Goal: Task Accomplishment & Management: Manage account settings

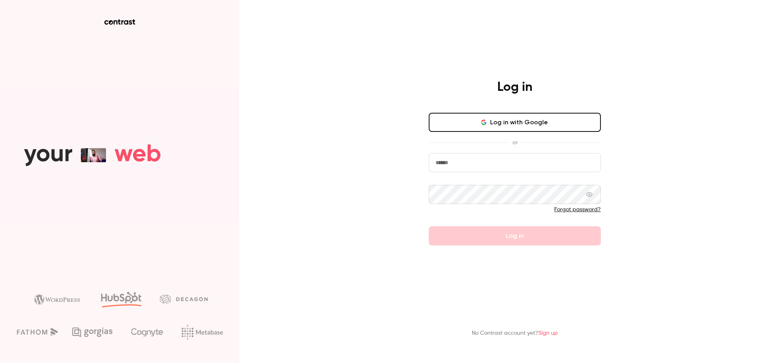
type input "**********"
click at [651, 207] on div "**********" at bounding box center [382, 181] width 765 height 363
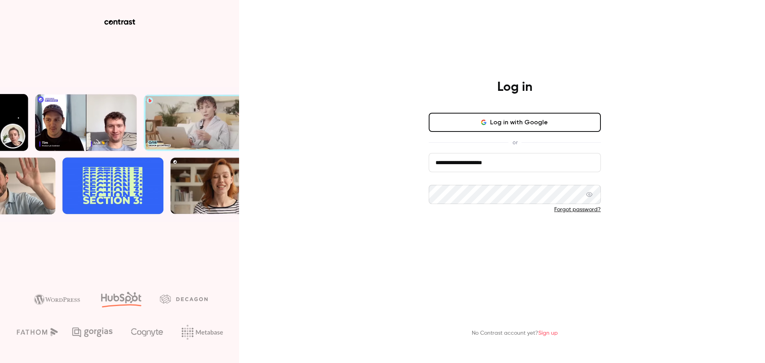
click at [492, 239] on button "Log in" at bounding box center [515, 235] width 172 height 19
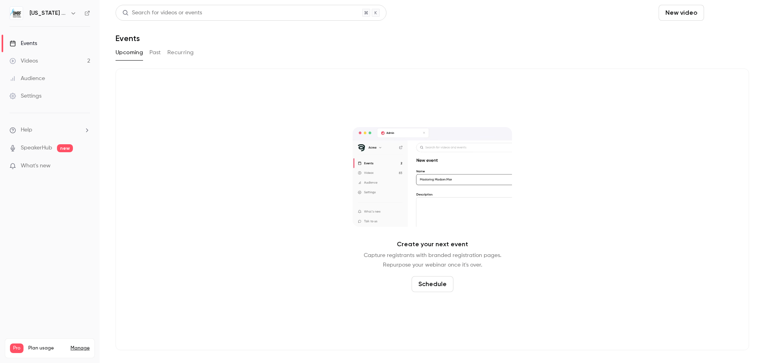
click at [725, 13] on button "Schedule" at bounding box center [728, 13] width 42 height 16
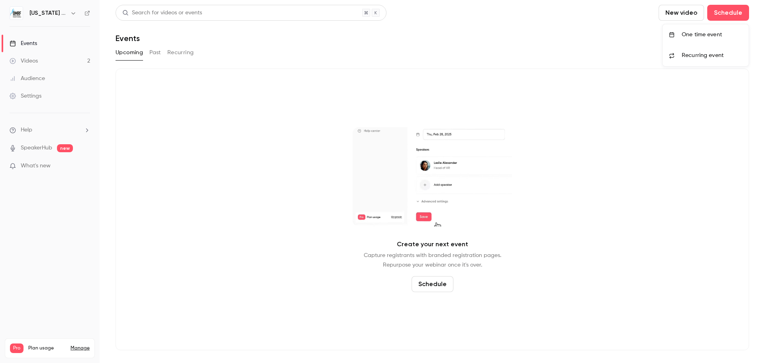
click at [701, 39] on li "One time event" at bounding box center [705, 34] width 86 height 21
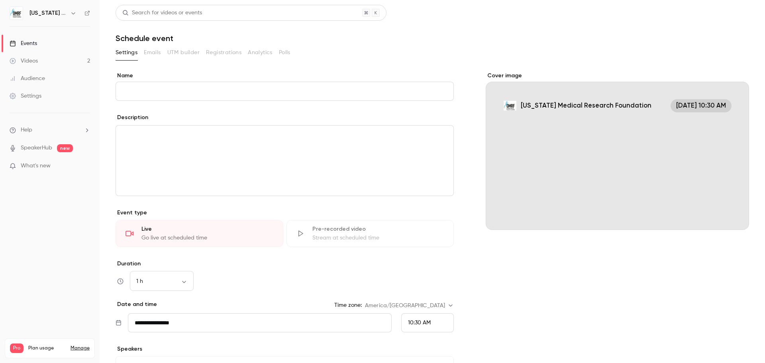
click at [168, 91] on input "Name" at bounding box center [284, 91] width 338 height 19
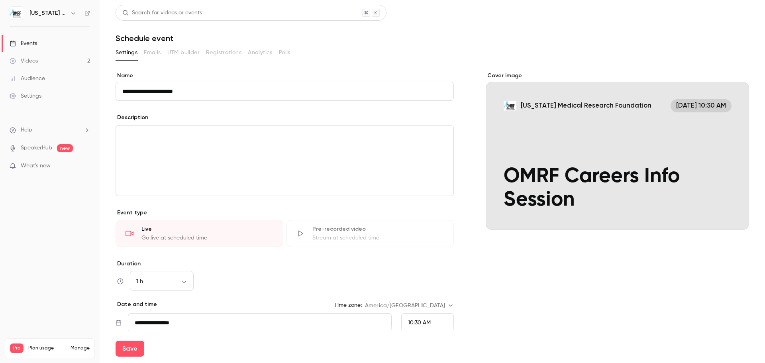
type input "**********"
click at [207, 144] on div "editor" at bounding box center [284, 160] width 337 height 70
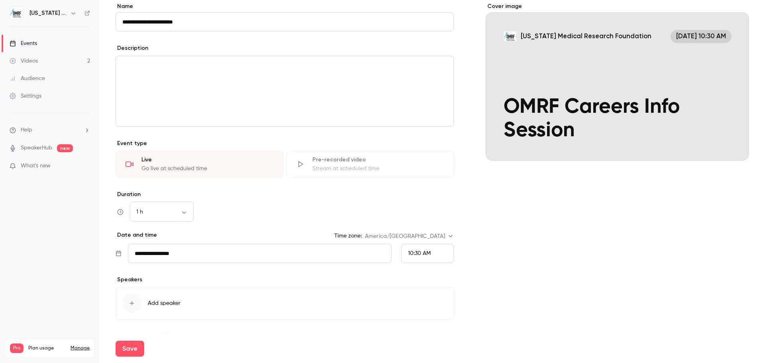
scroll to position [90, 0]
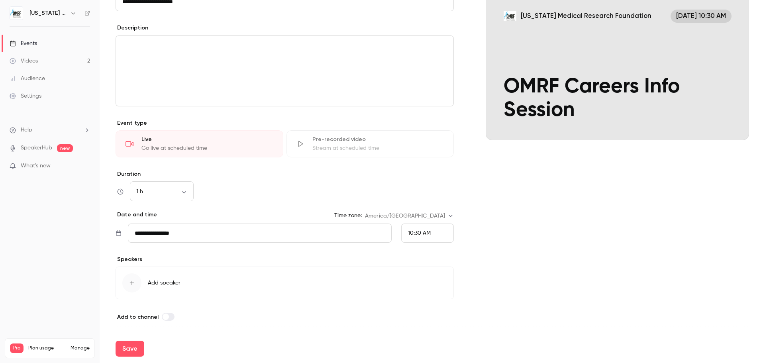
click at [334, 235] on input "**********" at bounding box center [260, 232] width 264 height 19
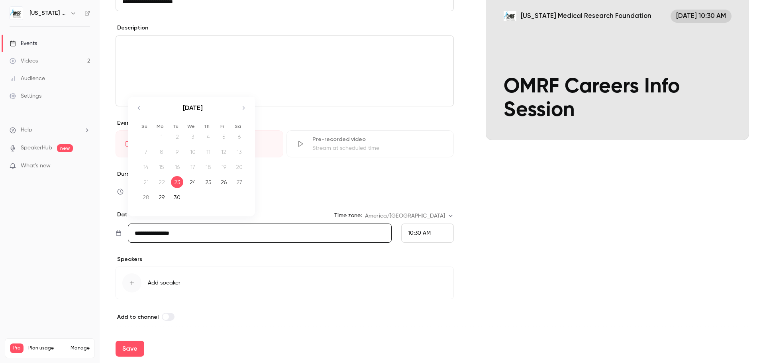
click at [243, 109] on icon "Move forward to switch to the next month." at bounding box center [244, 108] width 10 height 10
click at [207, 155] on div "9" at bounding box center [208, 152] width 12 height 12
type input "**********"
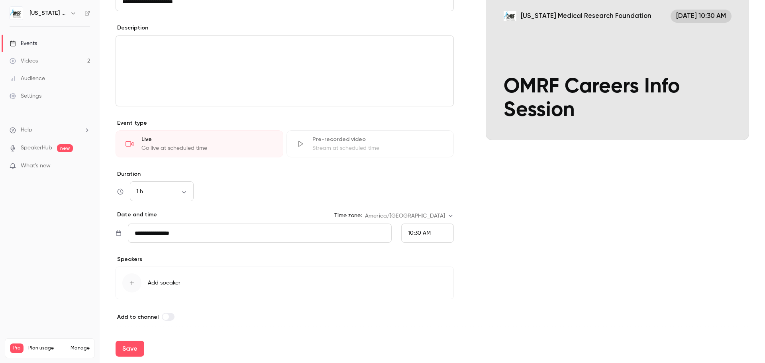
click at [428, 231] on div "10:30 AM" at bounding box center [427, 232] width 53 height 19
click at [423, 156] on div "12:00 PM" at bounding box center [424, 160] width 39 height 8
click at [560, 227] on div "Cover image [US_STATE] Medical Research Foundation [DATE] 12:00 PM OMRF Careers…" at bounding box center [616, 151] width 263 height 339
click at [126, 348] on button "Save" at bounding box center [129, 349] width 29 height 16
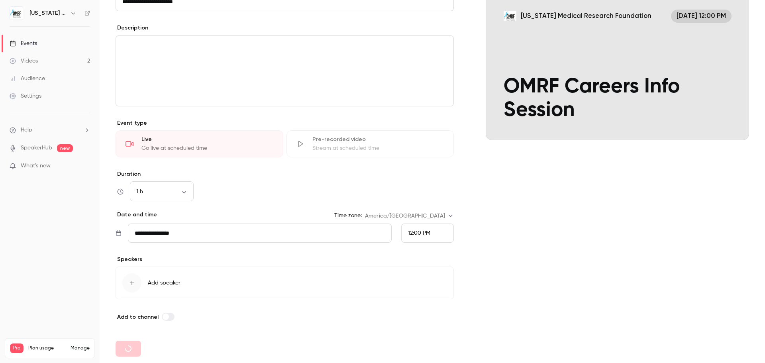
type input "**********"
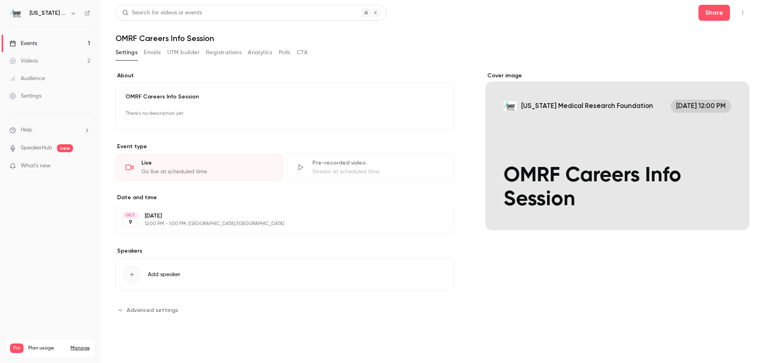
click at [170, 278] on button "Add speaker" at bounding box center [284, 274] width 338 height 33
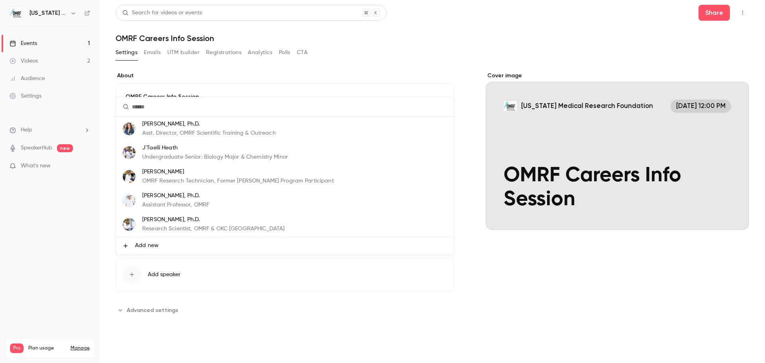
click at [182, 106] on input "text" at bounding box center [284, 106] width 337 height 19
click at [186, 124] on p "[PERSON_NAME], Ph.D." at bounding box center [208, 124] width 133 height 8
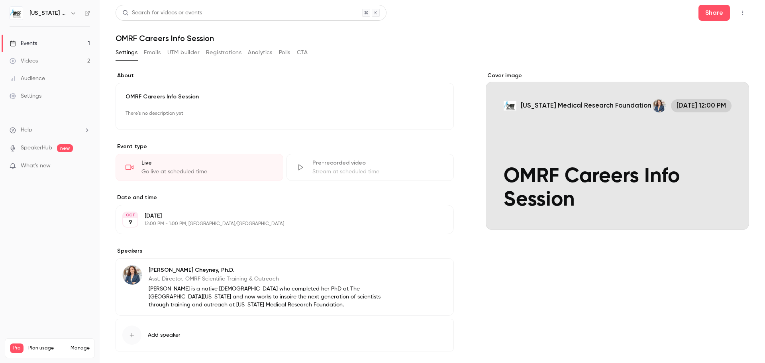
scroll to position [38, 0]
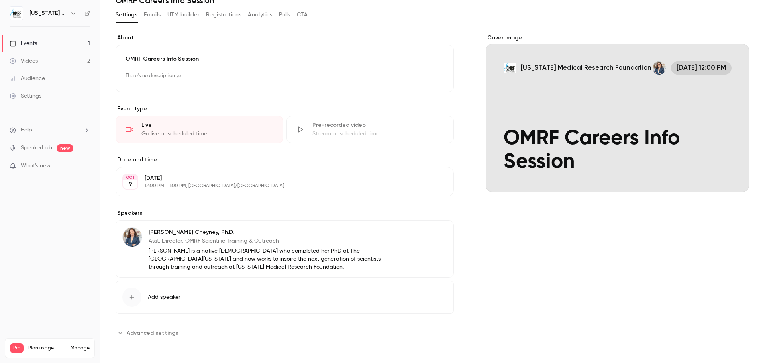
click at [176, 297] on span "Add speaker" at bounding box center [164, 297] width 33 height 8
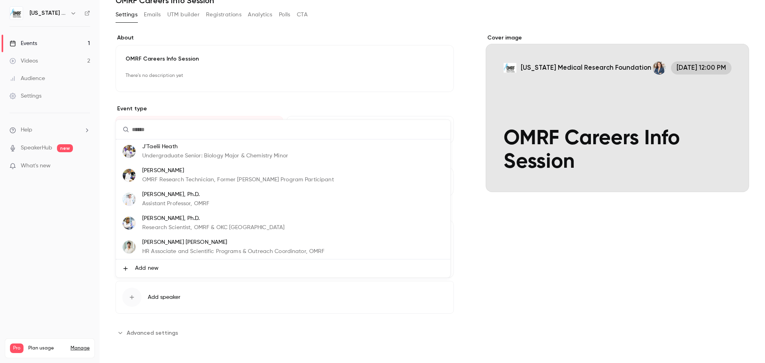
click at [188, 244] on p "[PERSON_NAME] [PERSON_NAME]" at bounding box center [233, 242] width 182 height 8
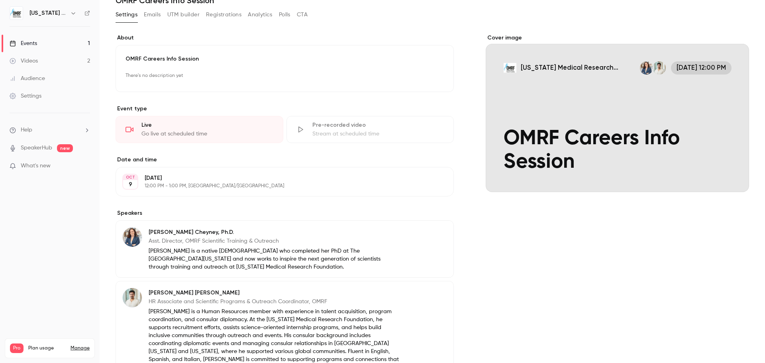
click at [423, 235] on icon "button" at bounding box center [424, 233] width 6 height 6
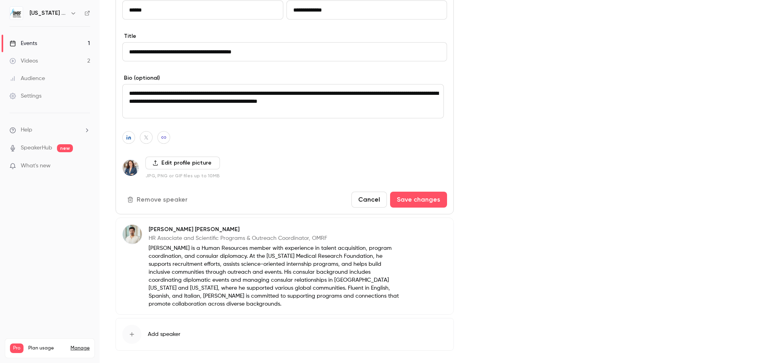
scroll to position [277, 0]
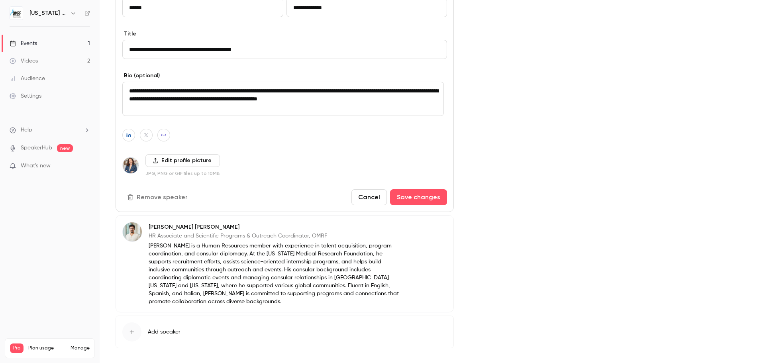
click at [179, 159] on label "Edit profile picture" at bounding box center [182, 160] width 74 height 13
click at [0, 0] on input "Edit profile picture" at bounding box center [0, 0] width 0 height 0
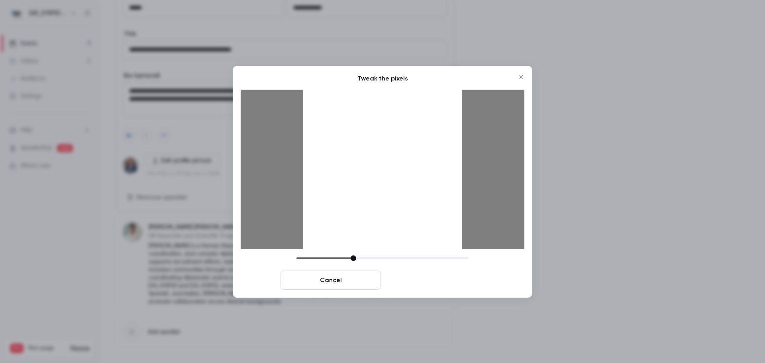
click at [462, 283] on button "Crop and save" at bounding box center [434, 279] width 100 height 19
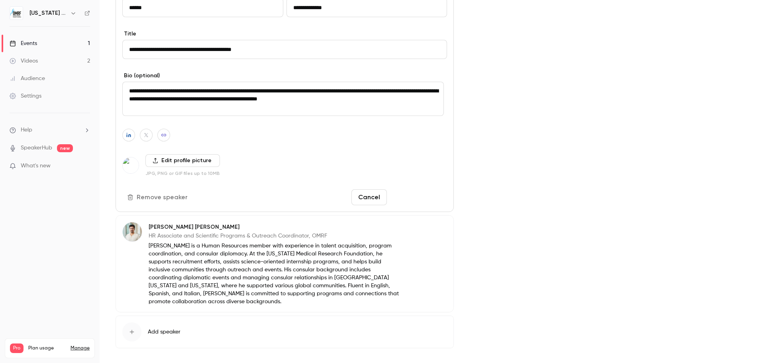
click at [427, 200] on button "Save changes" at bounding box center [418, 197] width 57 height 16
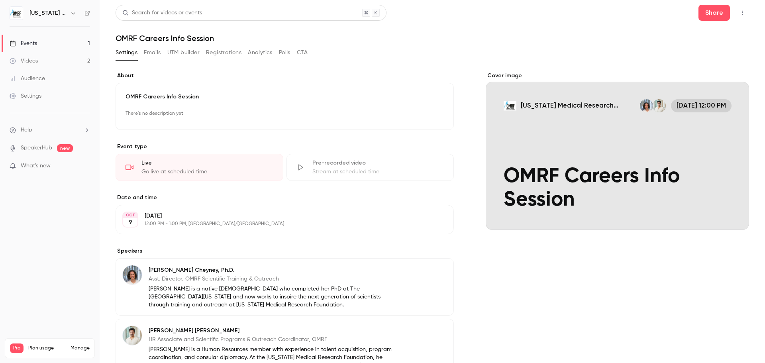
scroll to position [138, 0]
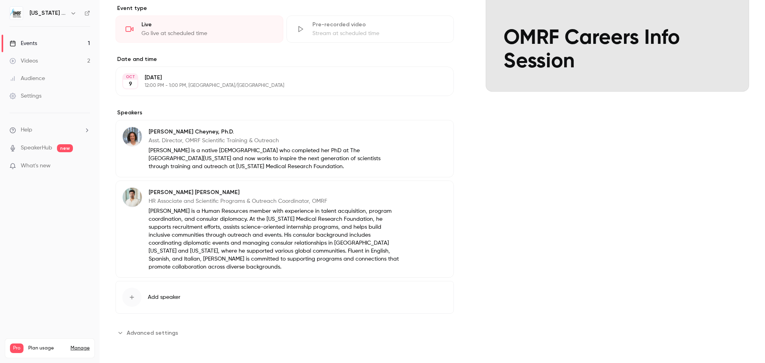
click at [151, 332] on span "Advanced settings" at bounding box center [152, 333] width 51 height 8
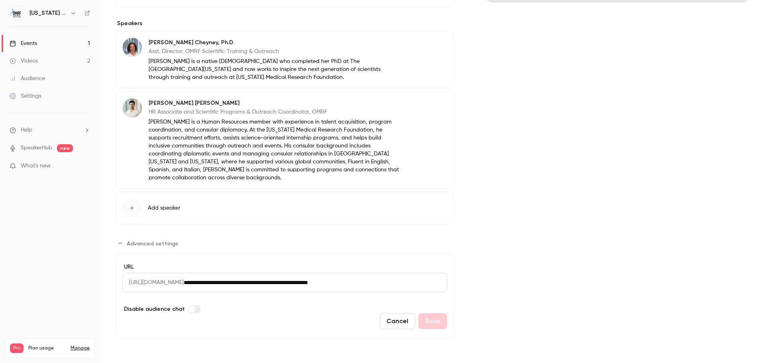
scroll to position [0, 0]
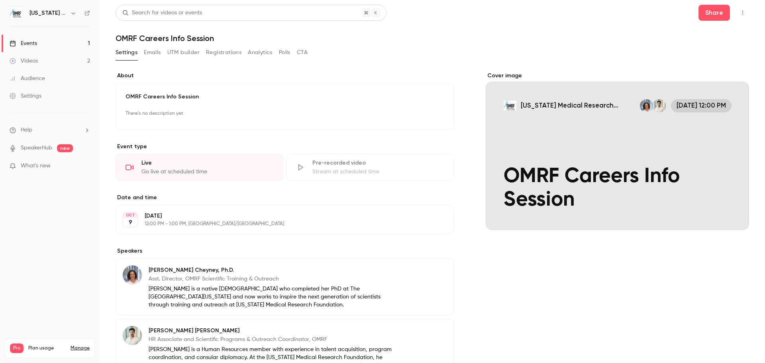
click at [154, 53] on button "Emails" at bounding box center [152, 52] width 17 height 13
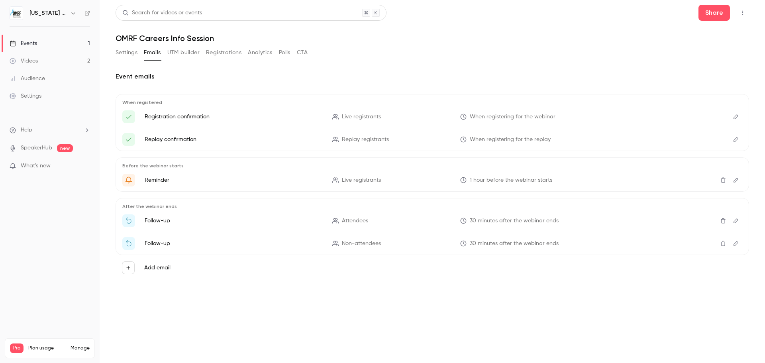
click at [187, 52] on button "UTM builder" at bounding box center [183, 52] width 32 height 13
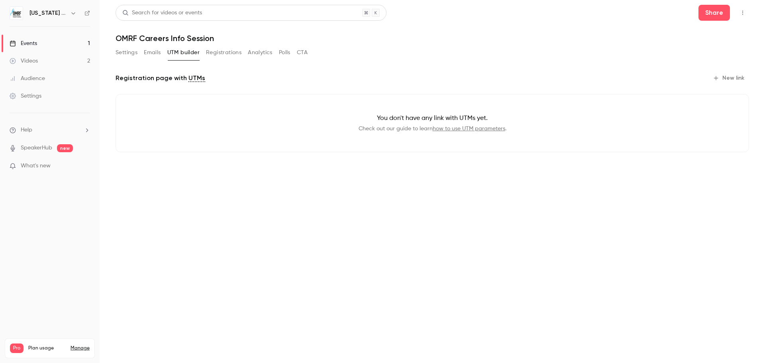
click at [231, 53] on button "Registrations" at bounding box center [223, 52] width 35 height 13
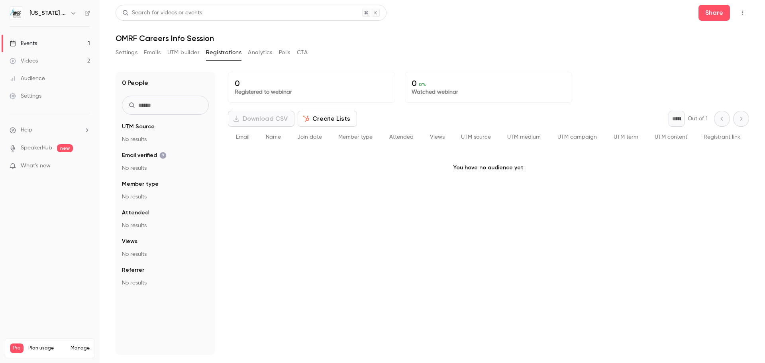
click at [260, 51] on button "Analytics" at bounding box center [260, 52] width 25 height 13
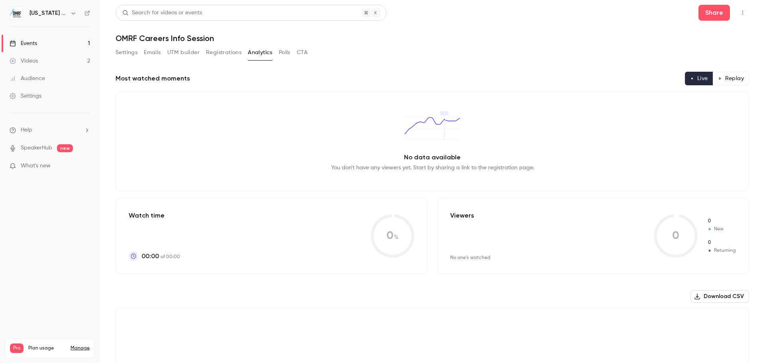
click at [282, 53] on button "Polls" at bounding box center [285, 52] width 12 height 13
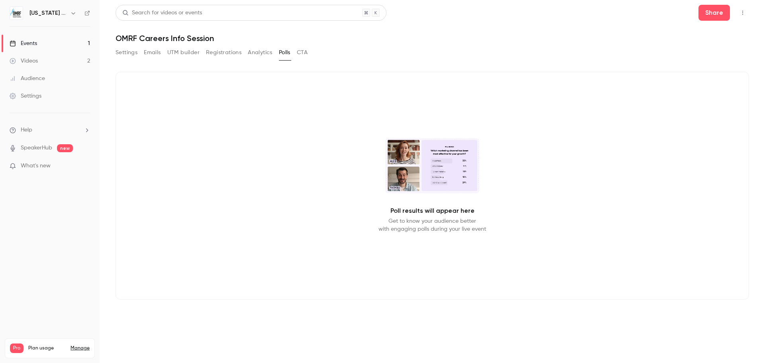
click at [122, 53] on button "Settings" at bounding box center [126, 52] width 22 height 13
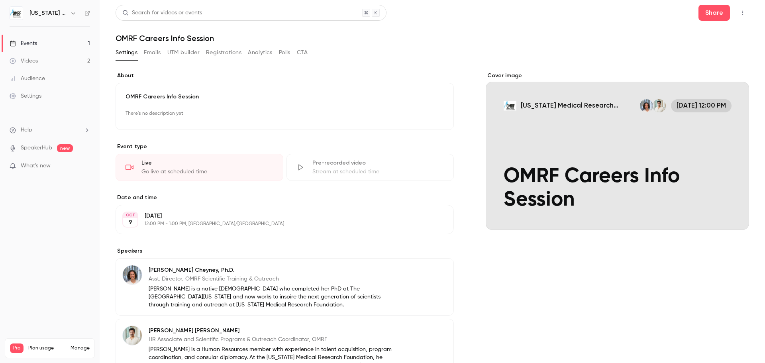
click at [739, 15] on icon "button" at bounding box center [742, 13] width 6 height 6
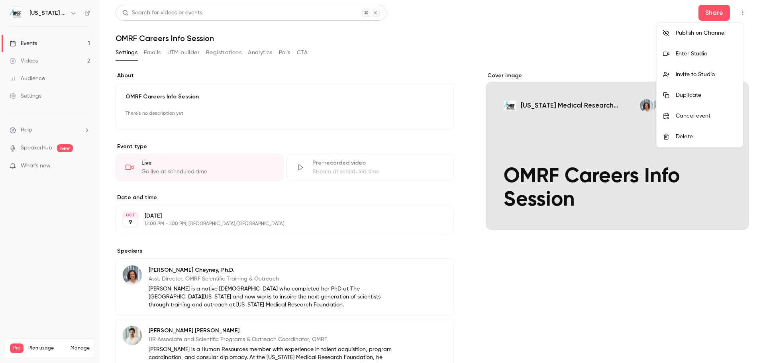
click at [703, 73] on div "Invite to Studio" at bounding box center [705, 74] width 61 height 8
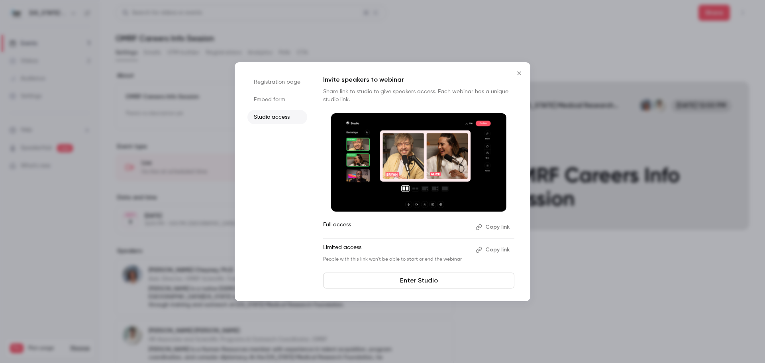
click at [498, 225] on button "Copy link" at bounding box center [493, 227] width 42 height 13
click at [518, 73] on icon "Close" at bounding box center [519, 73] width 10 height 6
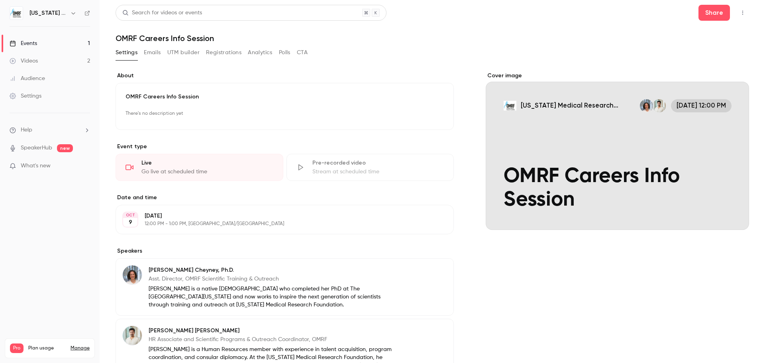
click at [225, 52] on button "Registrations" at bounding box center [223, 52] width 35 height 13
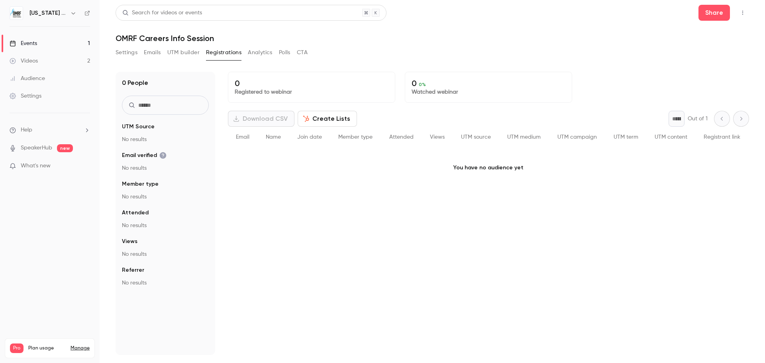
click at [128, 50] on button "Settings" at bounding box center [126, 52] width 22 height 13
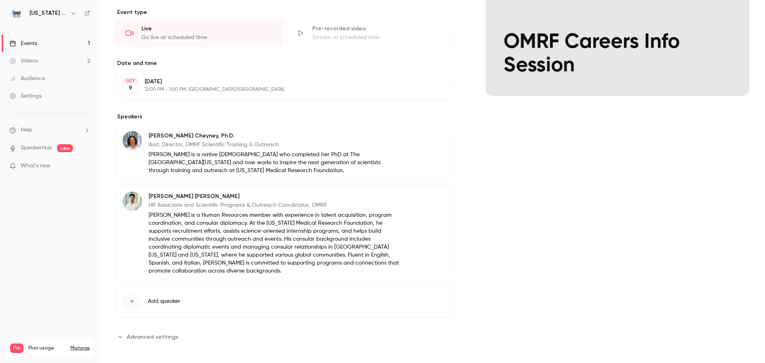
scroll to position [138, 0]
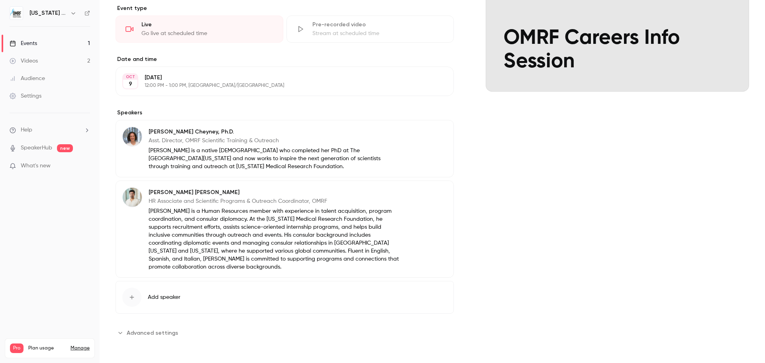
click at [160, 332] on span "Advanced settings" at bounding box center [152, 333] width 51 height 8
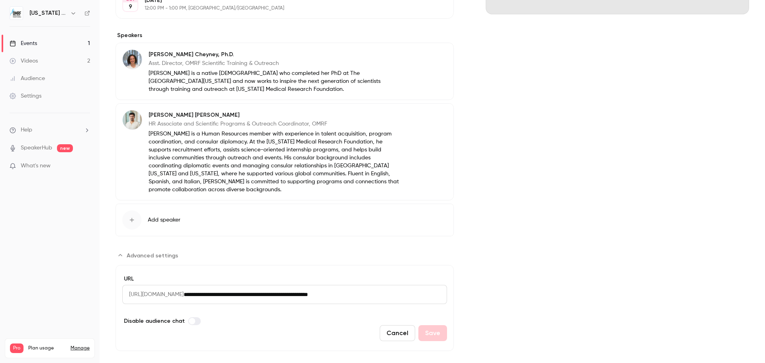
scroll to position [227, 0]
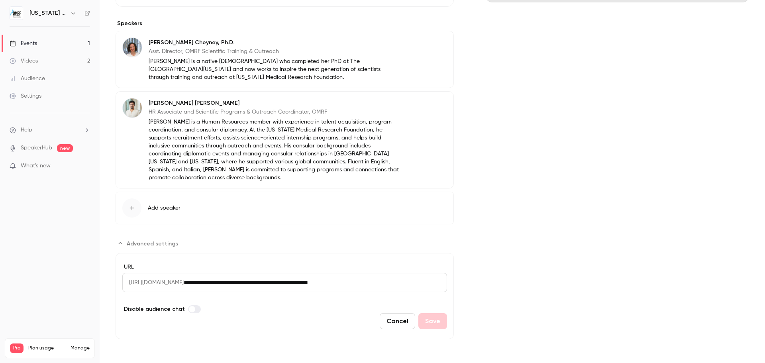
click at [286, 281] on input "**********" at bounding box center [315, 282] width 263 height 19
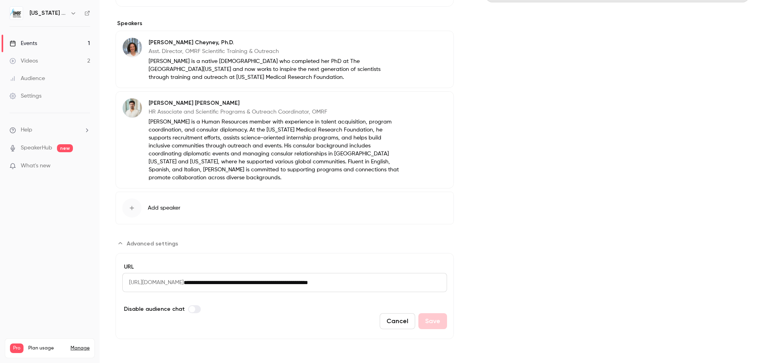
click at [286, 281] on input "**********" at bounding box center [315, 282] width 263 height 19
click at [248, 316] on div "Cancel Save" at bounding box center [284, 321] width 325 height 16
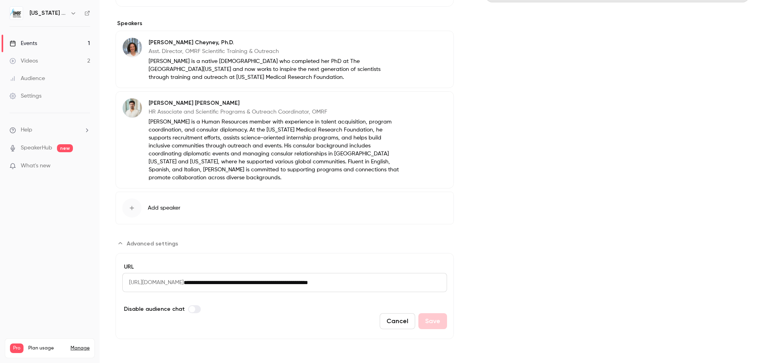
click at [184, 282] on span "[URL][DOMAIN_NAME]" at bounding box center [152, 282] width 61 height 19
click at [120, 245] on icon "Advanced settings" at bounding box center [120, 243] width 6 height 6
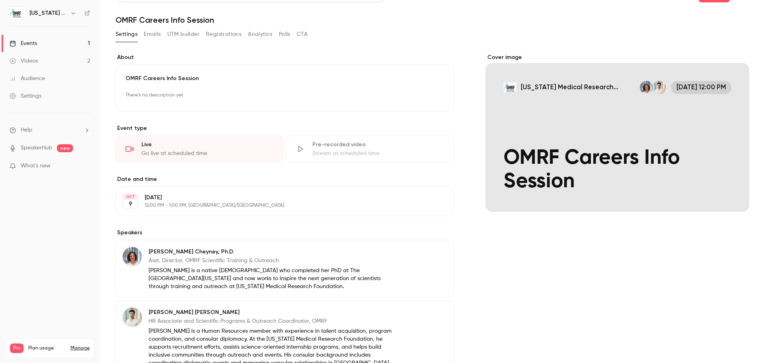
scroll to position [0, 0]
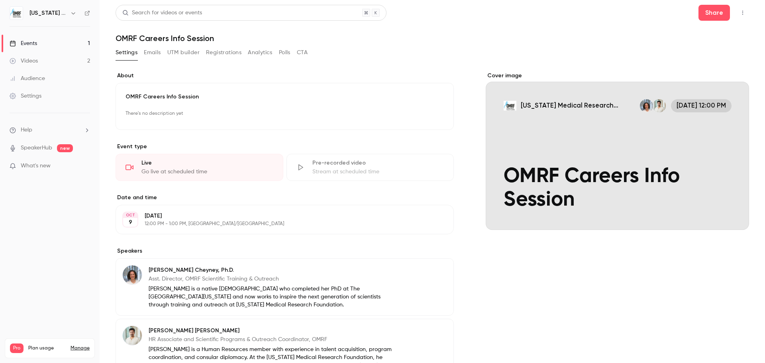
click at [155, 52] on button "Emails" at bounding box center [152, 52] width 17 height 13
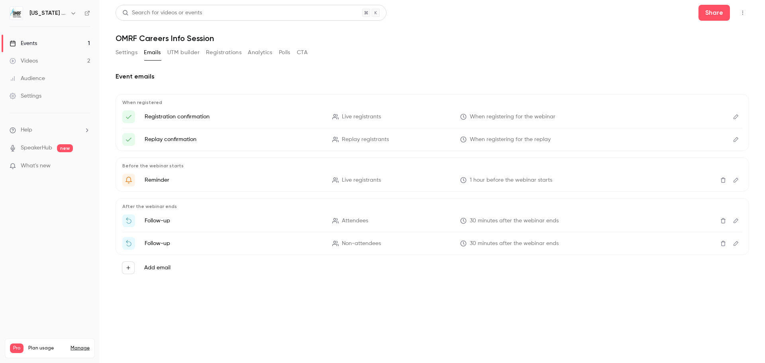
click at [212, 53] on button "Registrations" at bounding box center [223, 52] width 35 height 13
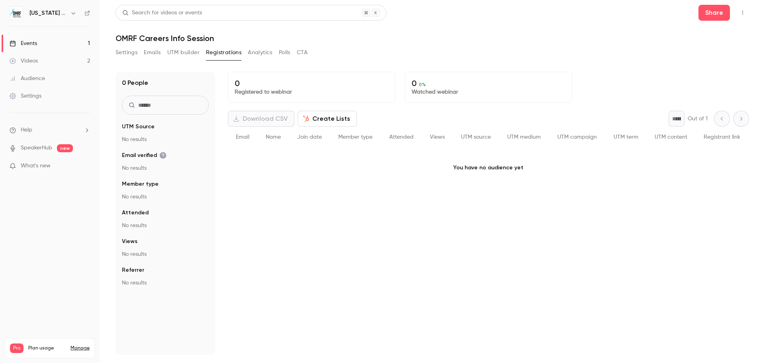
click at [260, 53] on button "Analytics" at bounding box center [260, 52] width 25 height 13
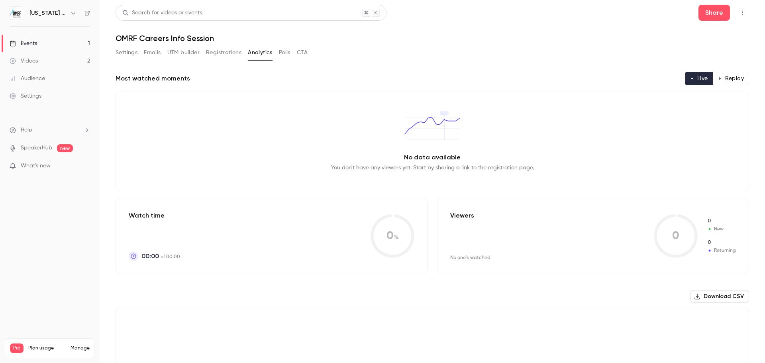
click at [127, 52] on button "Settings" at bounding box center [126, 52] width 22 height 13
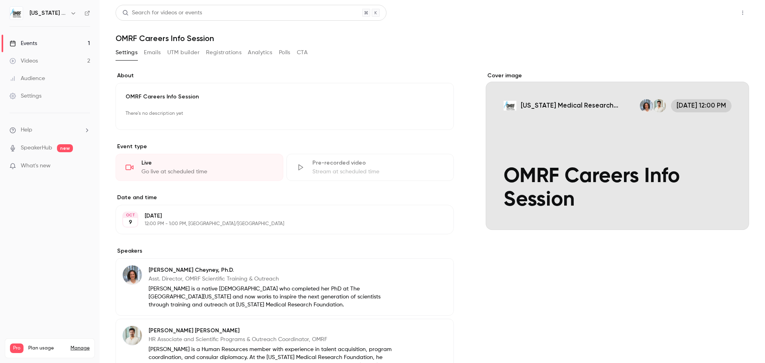
click at [713, 17] on button "Share" at bounding box center [713, 13] width 31 height 16
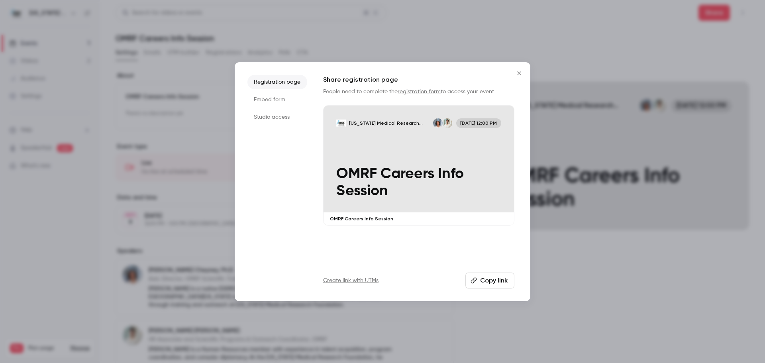
click at [498, 279] on button "Copy link" at bounding box center [489, 280] width 49 height 16
click at [518, 73] on icon "Close" at bounding box center [519, 73] width 10 height 6
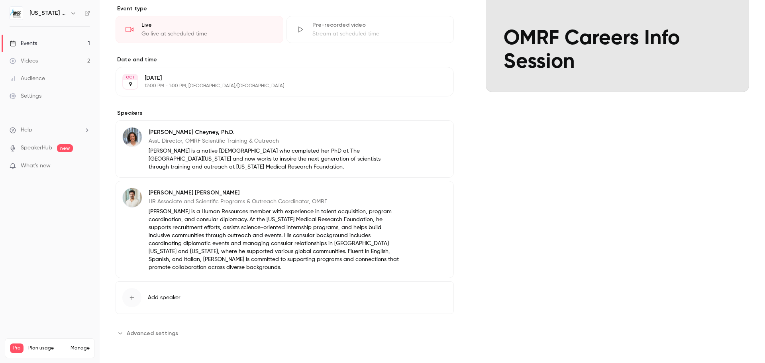
scroll to position [138, 0]
click at [159, 296] on span "Add speaker" at bounding box center [164, 297] width 33 height 8
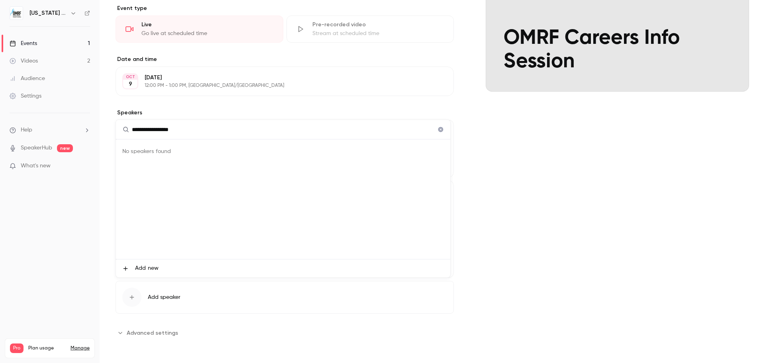
type input "**********"
click at [215, 152] on div "No speakers found" at bounding box center [283, 198] width 334 height 119
click at [144, 266] on span "Add new" at bounding box center [146, 268] width 23 height 8
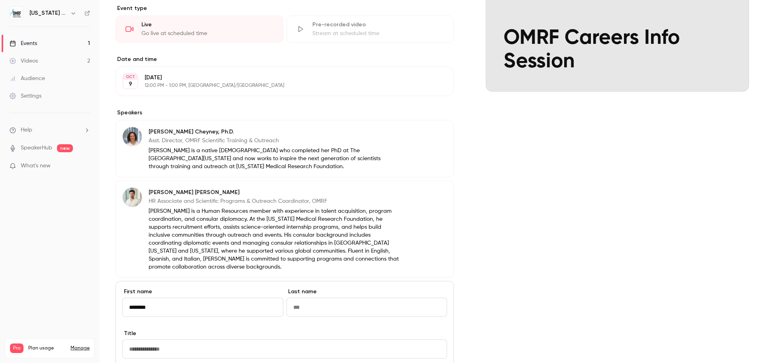
type input "********"
type input "*********"
click at [511, 294] on div "Cover image [US_STATE] Medical Research Foundation [DATE] 12:00 PM OMRF Careers…" at bounding box center [616, 234] width 263 height 603
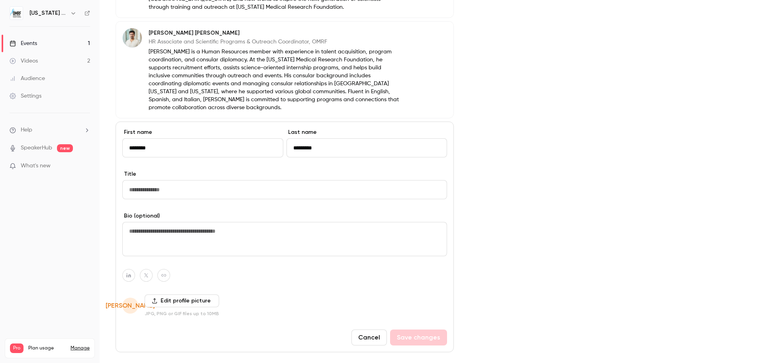
scroll to position [258, 0]
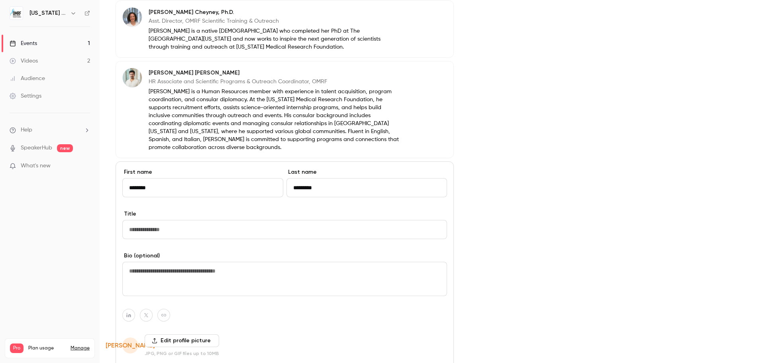
click at [200, 231] on input "Title" at bounding box center [284, 229] width 325 height 19
paste input "**********"
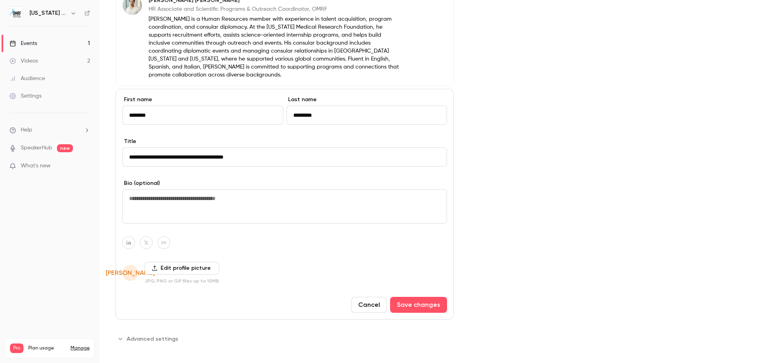
scroll to position [336, 0]
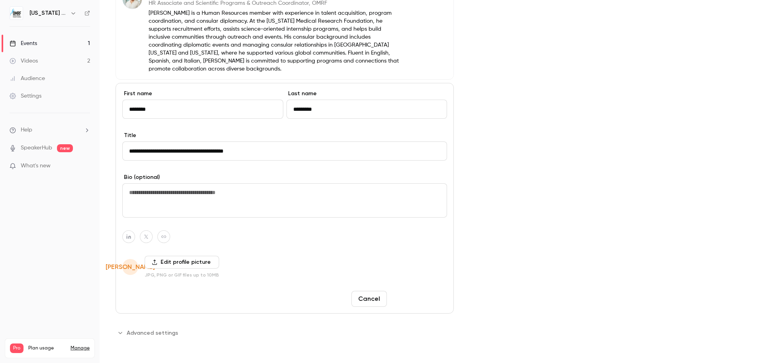
type input "**********"
click at [421, 297] on button "Save changes" at bounding box center [418, 299] width 57 height 16
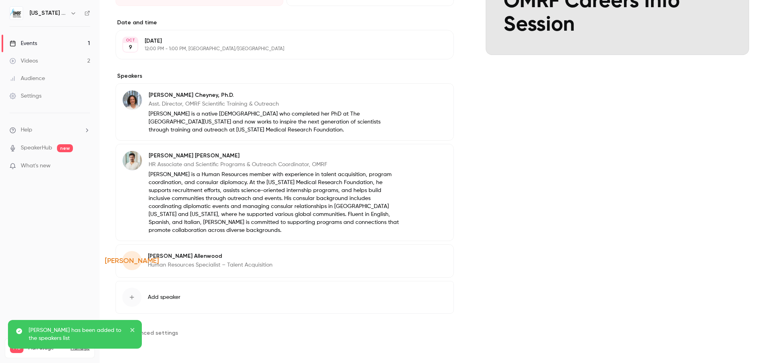
scroll to position [175, 0]
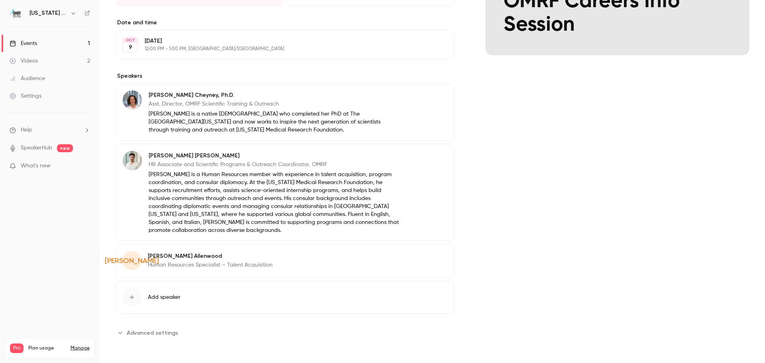
click at [550, 163] on div "Cover image [US_STATE] Medical Research Foundation J [DATE] 12:00 PM OMRF Caree…" at bounding box center [616, 118] width 263 height 442
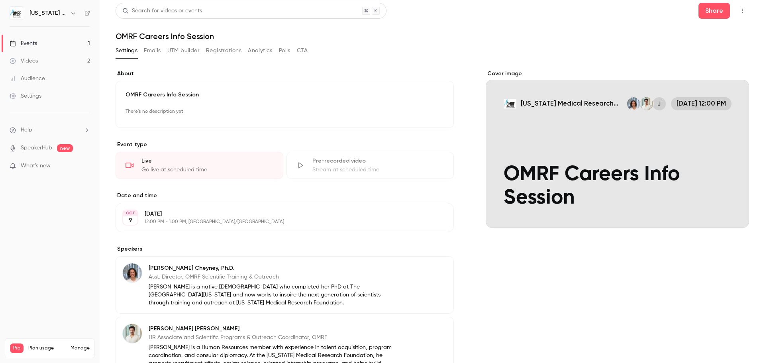
scroll to position [0, 0]
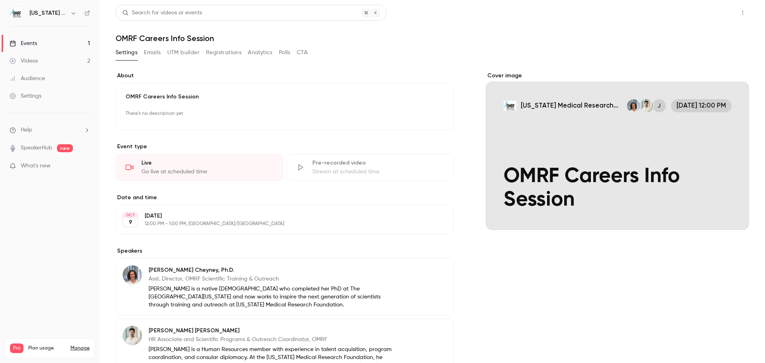
click at [719, 11] on button "Share" at bounding box center [713, 13] width 31 height 16
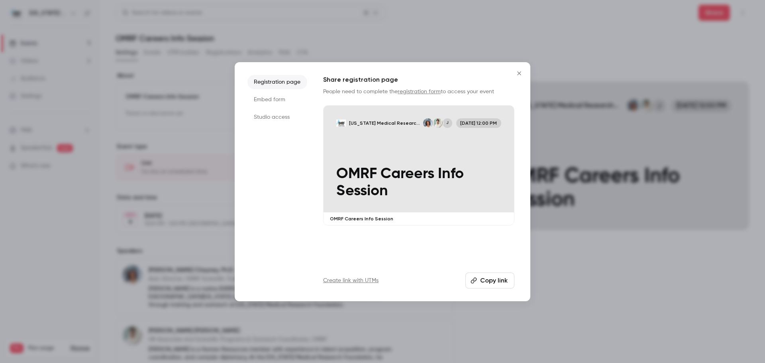
drag, startPoint x: 493, startPoint y: 275, endPoint x: 483, endPoint y: 282, distance: 11.4
click at [493, 275] on button "Copy link" at bounding box center [489, 280] width 49 height 16
click at [519, 72] on icon "Close" at bounding box center [519, 73] width 10 height 6
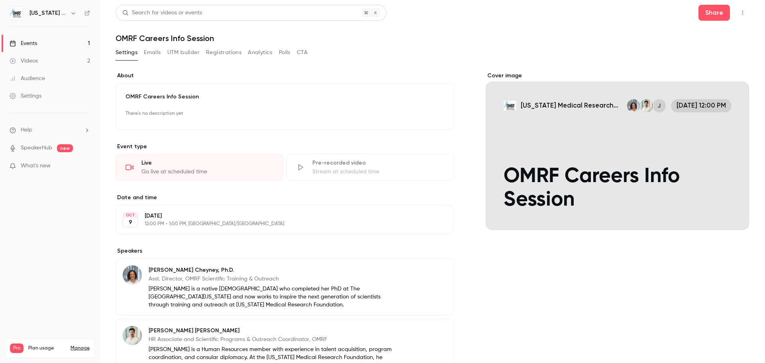
click at [581, 49] on div "Settings Emails UTM builder Registrations Analytics Polls CTA" at bounding box center [431, 54] width 633 height 16
click at [35, 43] on div "Events" at bounding box center [23, 43] width 27 height 8
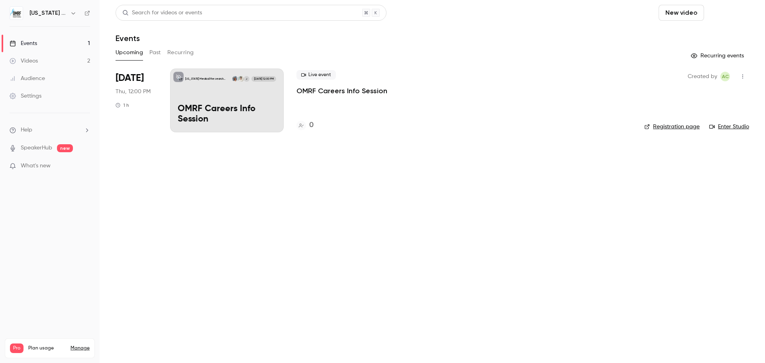
click at [727, 13] on button "Schedule" at bounding box center [728, 13] width 42 height 16
click at [715, 35] on div "One time event" at bounding box center [711, 35] width 61 height 8
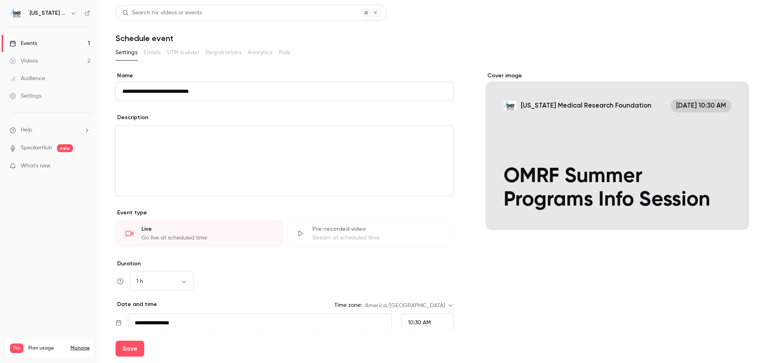
type input "**********"
click at [41, 11] on h6 "[US_STATE] Medical Research Foundation" at bounding box center [47, 13] width 37 height 8
click at [29, 46] on div "Events" at bounding box center [23, 43] width 27 height 8
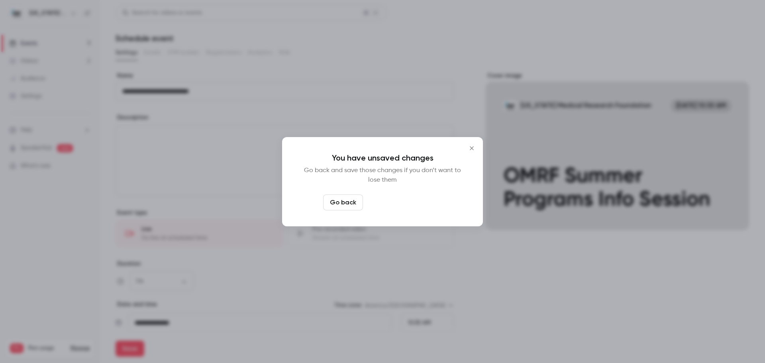
click at [420, 196] on button "Leave page anyway" at bounding box center [404, 202] width 76 height 16
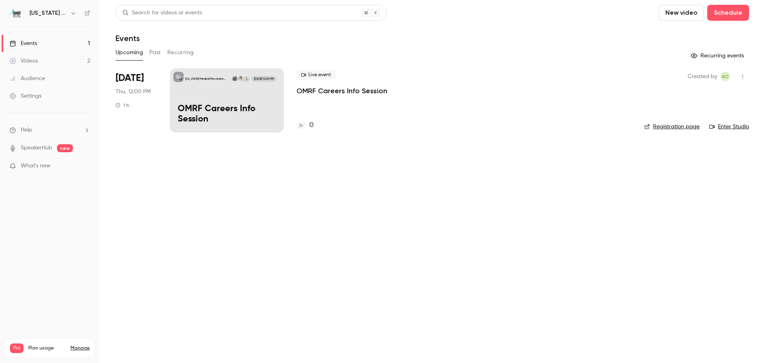
click at [159, 53] on button "Past" at bounding box center [155, 52] width 12 height 13
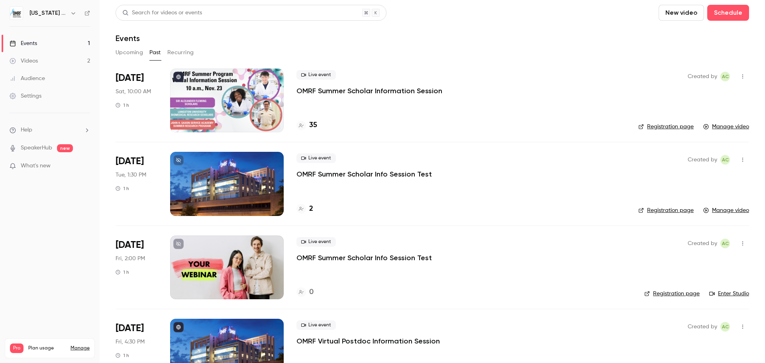
click at [739, 74] on icon "button" at bounding box center [742, 77] width 6 height 6
click at [702, 114] on div "Duplicate" at bounding box center [705, 118] width 61 height 8
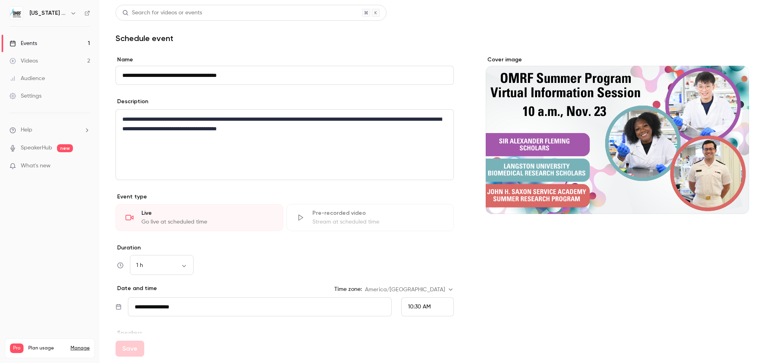
click at [332, 65] on div "**********" at bounding box center [284, 70] width 338 height 29
click at [145, 75] on input "**********" at bounding box center [284, 75] width 338 height 19
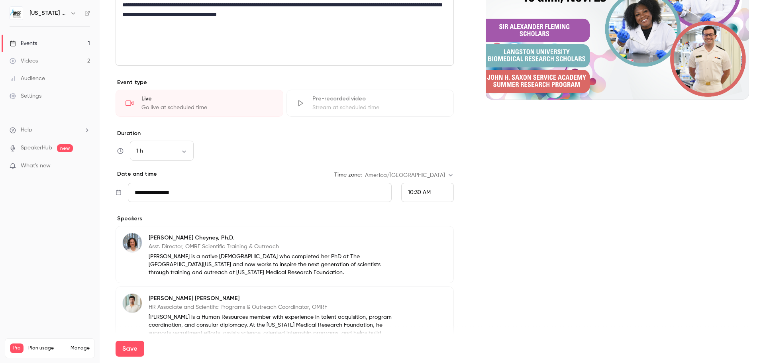
scroll to position [119, 0]
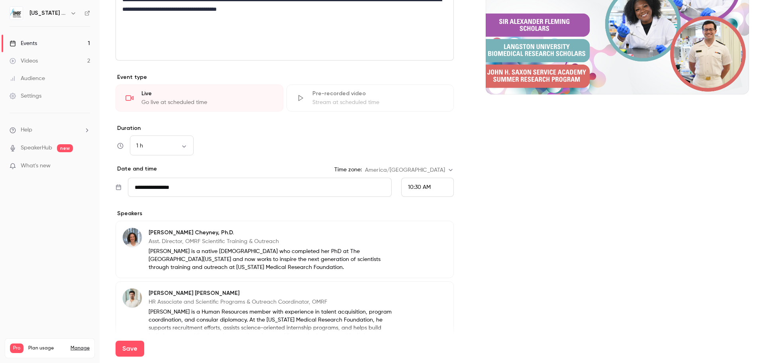
type input "**********"
click at [215, 187] on input "**********" at bounding box center [260, 187] width 264 height 19
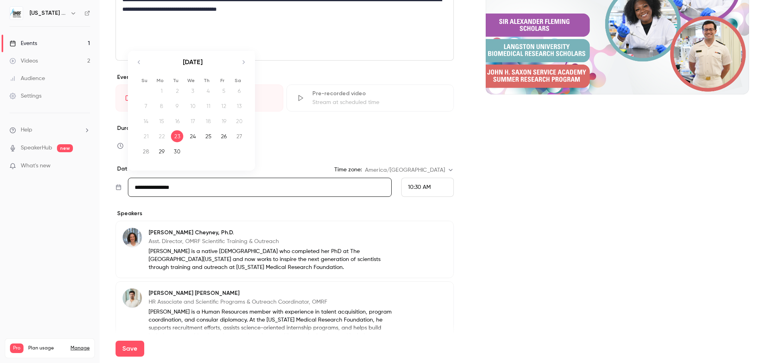
click at [244, 63] on icon "Move forward to switch to the next month." at bounding box center [244, 62] width 10 height 10
click at [206, 138] on div "23" at bounding box center [208, 136] width 12 height 12
type input "**********"
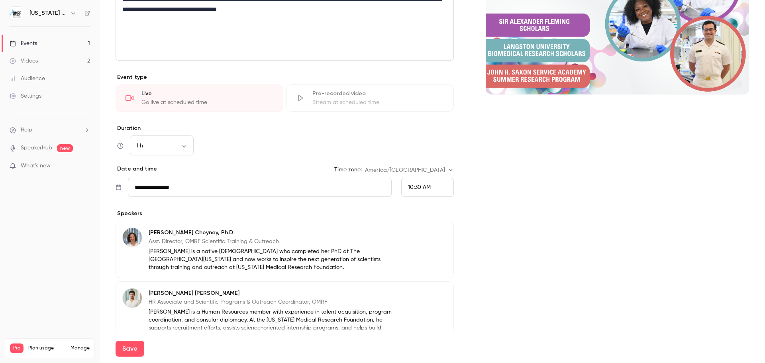
click at [422, 186] on span "10:30 AM" at bounding box center [419, 187] width 23 height 6
click at [425, 102] on span "6:00 PM" at bounding box center [415, 103] width 21 height 6
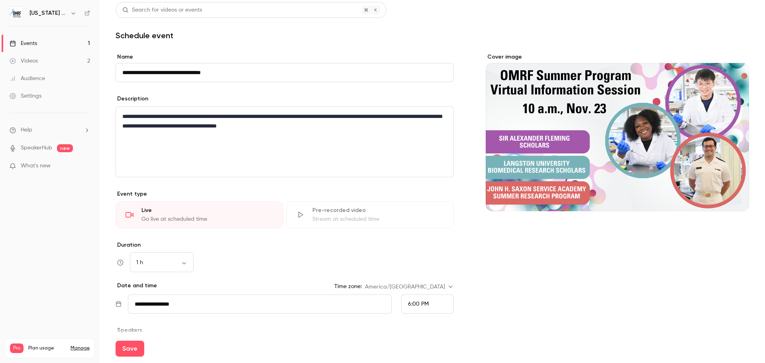
scroll to position [0, 0]
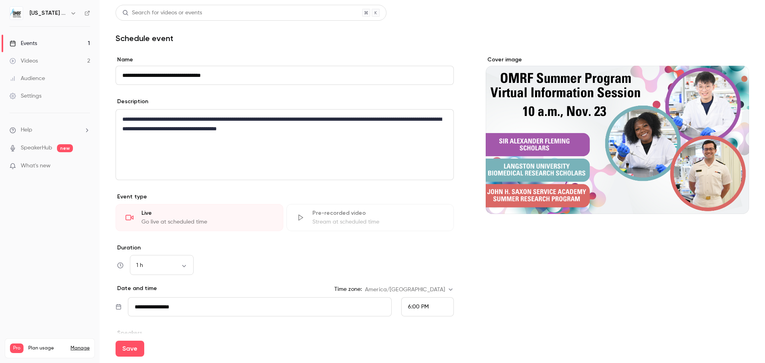
click at [600, 154] on div "Cover image" at bounding box center [616, 135] width 263 height 158
click at [0, 0] on input "Cover image" at bounding box center [0, 0] width 0 height 0
click at [748, 343] on main "**********" at bounding box center [432, 181] width 665 height 363
click at [126, 348] on button "Save" at bounding box center [129, 349] width 29 height 16
type input "**********"
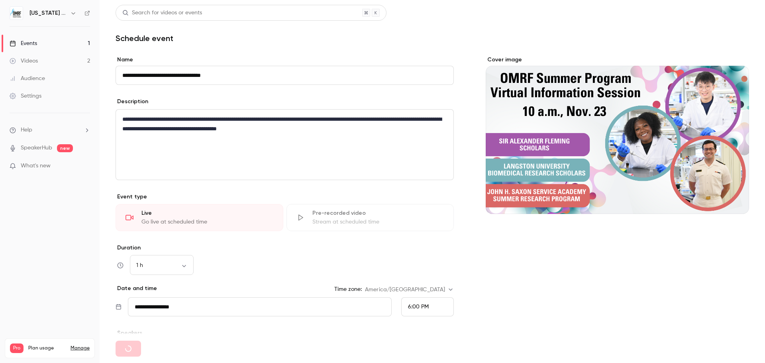
type input "**********"
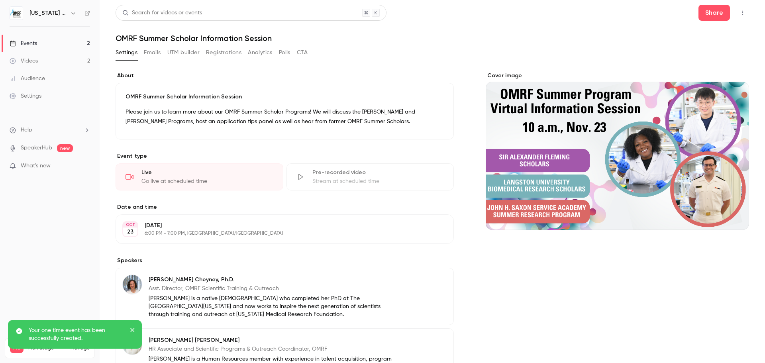
click at [21, 41] on div "Events" at bounding box center [23, 43] width 27 height 8
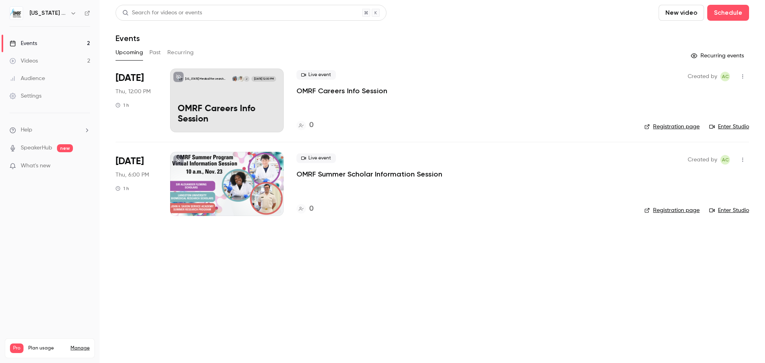
click at [472, 277] on main "Search for videos or events New video Schedule Events Upcoming Past Recurring R…" at bounding box center [432, 181] width 665 height 363
click at [225, 176] on div at bounding box center [227, 184] width 114 height 64
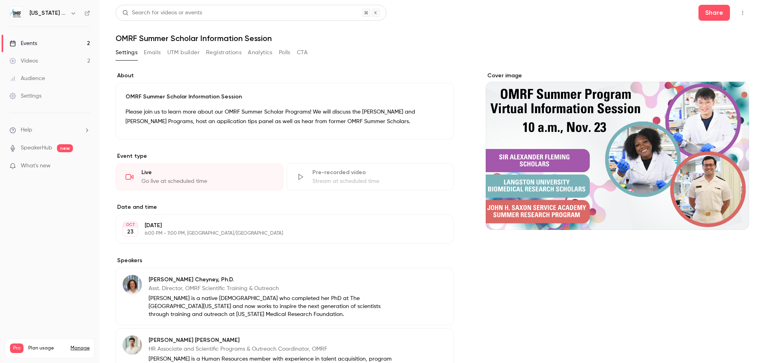
click at [43, 12] on h6 "[US_STATE] Medical Research Foundation" at bounding box center [47, 13] width 37 height 8
click at [74, 13] on icon "button" at bounding box center [73, 13] width 4 height 2
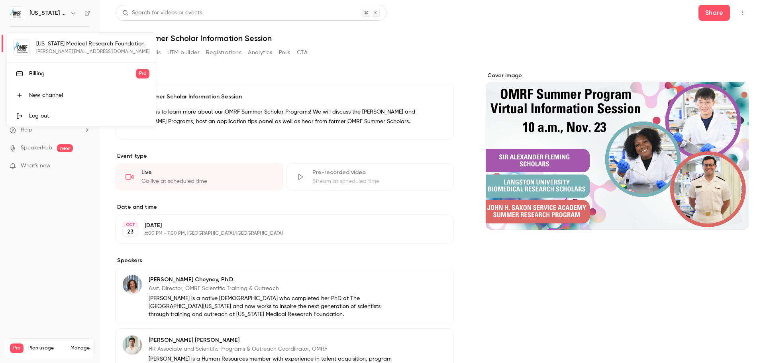
click at [289, 77] on div at bounding box center [382, 181] width 765 height 363
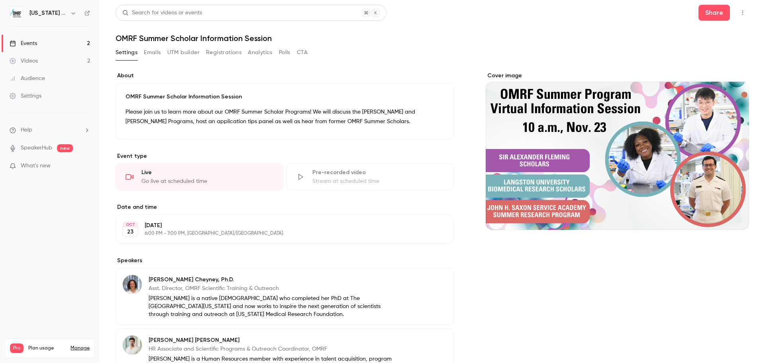
click at [30, 95] on div "Settings" at bounding box center [26, 96] width 32 height 8
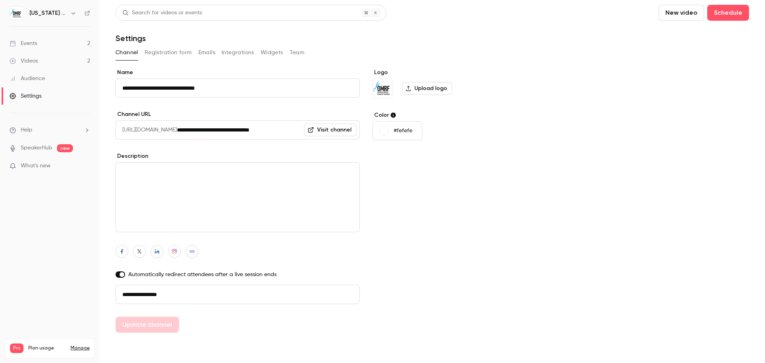
click at [295, 52] on button "Team" at bounding box center [297, 52] width 15 height 13
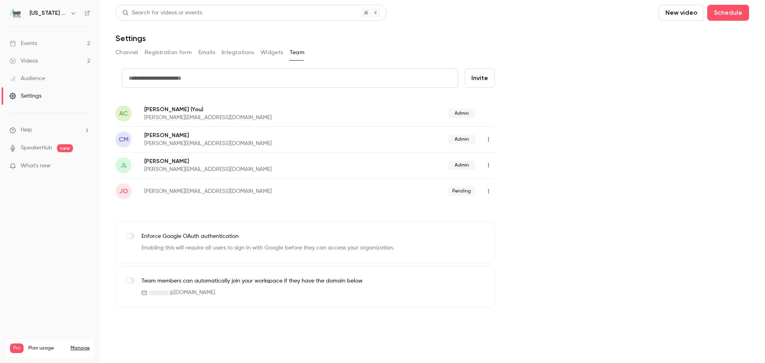
click at [231, 78] on input "text" at bounding box center [290, 77] width 336 height 19
click at [489, 139] on icon "button" at bounding box center [488, 140] width 6 height 6
click at [575, 104] on div at bounding box center [382, 181] width 765 height 363
click at [489, 190] on icon "button" at bounding box center [488, 191] width 1 height 4
click at [521, 213] on div "Resend invitation" at bounding box center [531, 211] width 61 height 8
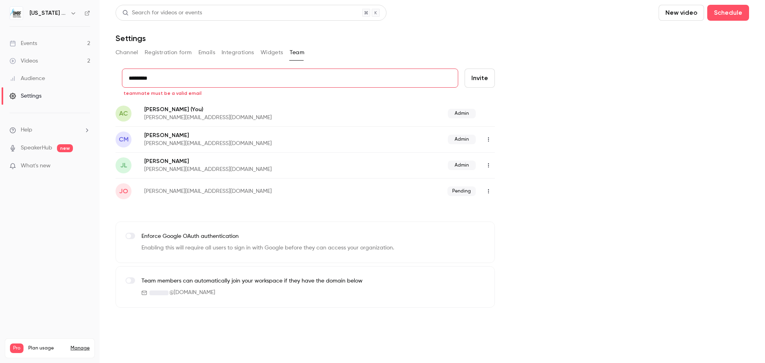
click at [491, 141] on icon "button" at bounding box center [488, 140] width 6 height 6
click at [577, 108] on div at bounding box center [382, 181] width 765 height 363
click at [203, 73] on input "*********" at bounding box center [290, 77] width 336 height 19
click at [295, 101] on div "AC [PERSON_NAME] (You) [PERSON_NAME][EMAIL_ADDRESS][DOMAIN_NAME] Admin" at bounding box center [304, 113] width 379 height 26
drag, startPoint x: 227, startPoint y: 81, endPoint x: 110, endPoint y: 76, distance: 117.2
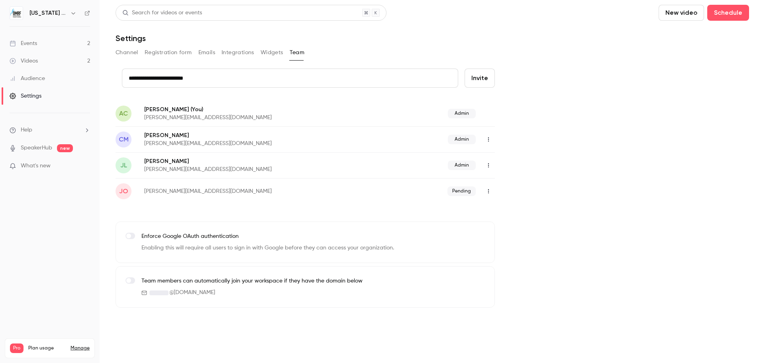
click at [110, 76] on main "**********" at bounding box center [432, 181] width 665 height 363
paste input "text"
type input "**********"
click at [481, 81] on button "Invite" at bounding box center [479, 77] width 30 height 19
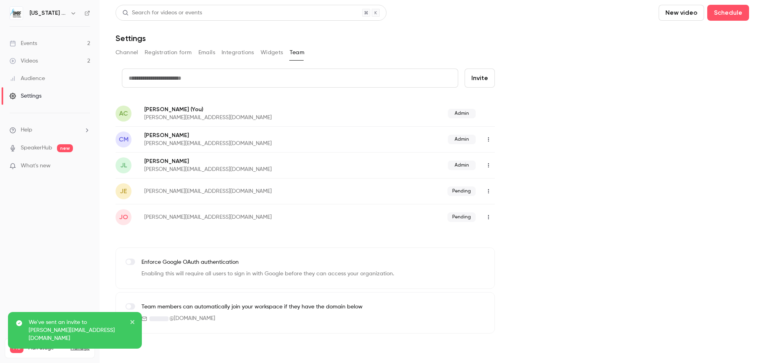
click at [33, 45] on div "Events" at bounding box center [23, 43] width 27 height 8
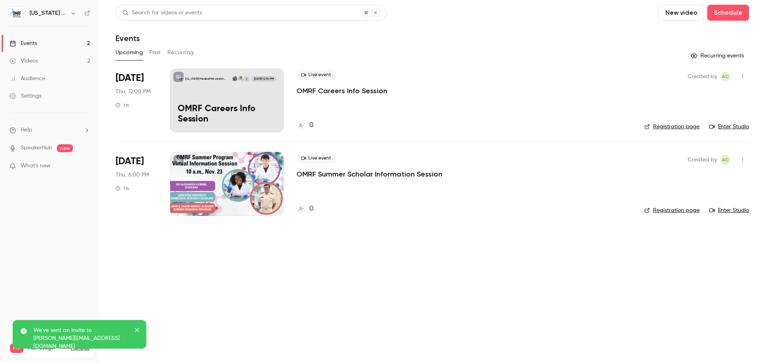
click at [238, 163] on div at bounding box center [227, 184] width 114 height 64
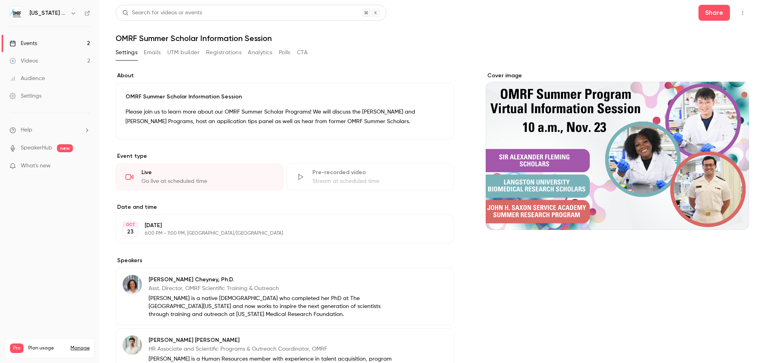
click at [739, 10] on icon "button" at bounding box center [742, 13] width 6 height 6
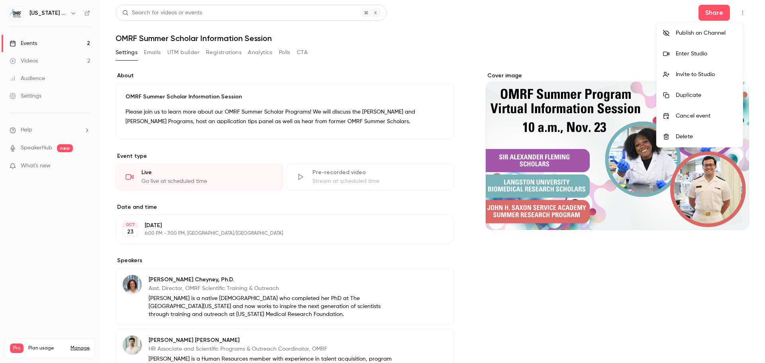
click at [704, 73] on div "Invite to Studio" at bounding box center [705, 74] width 61 height 8
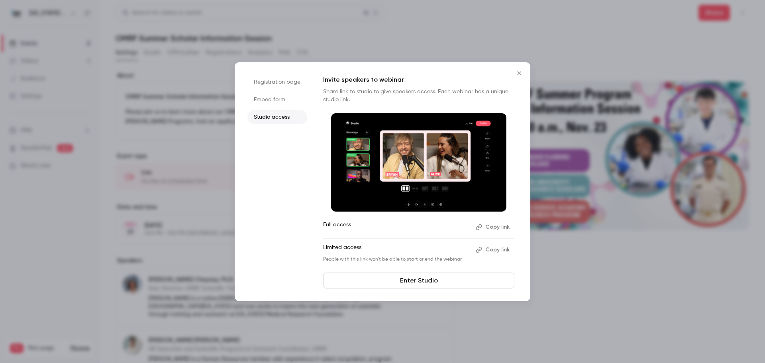
click at [489, 225] on button "Copy link" at bounding box center [493, 227] width 42 height 13
click at [522, 71] on icon "Close" at bounding box center [519, 73] width 10 height 6
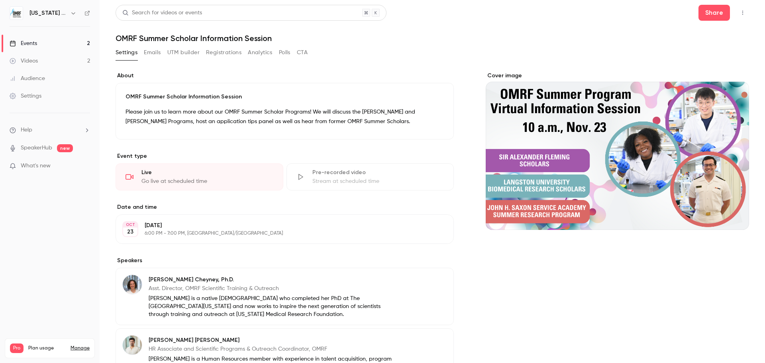
click at [739, 13] on icon "button" at bounding box center [742, 13] width 6 height 6
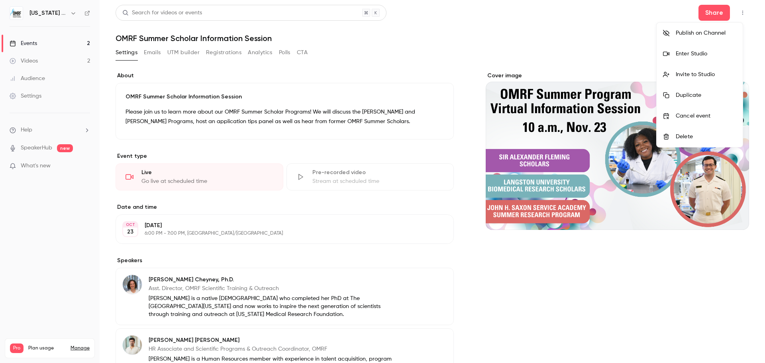
click at [550, 44] on div at bounding box center [382, 181] width 765 height 363
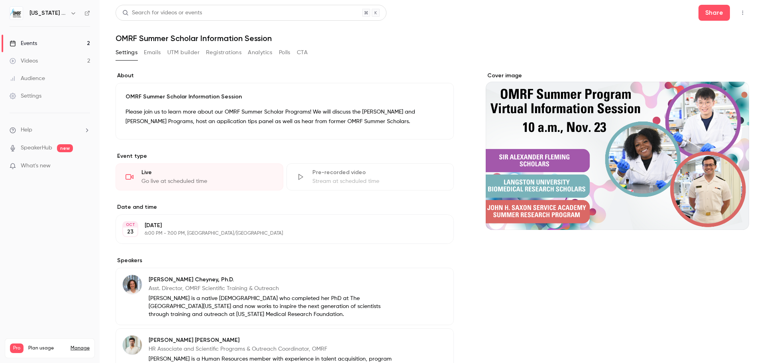
click at [226, 53] on button "Registrations" at bounding box center [223, 52] width 35 height 13
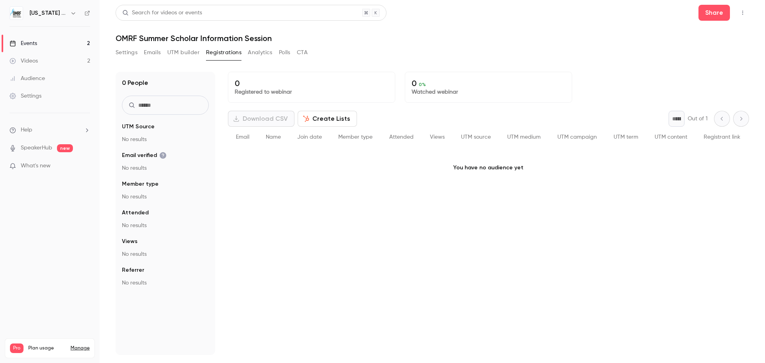
click at [307, 52] on button "CTA" at bounding box center [302, 52] width 11 height 13
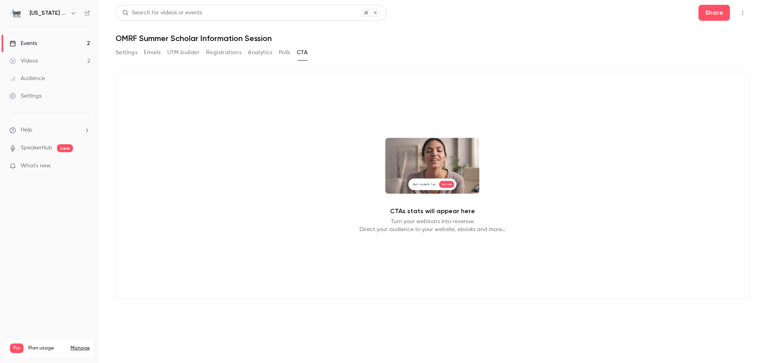
click at [132, 51] on button "Settings" at bounding box center [126, 52] width 22 height 13
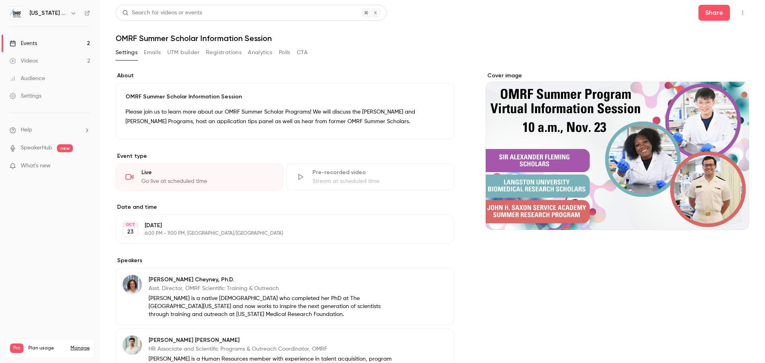
click at [158, 54] on button "Emails" at bounding box center [152, 52] width 17 height 13
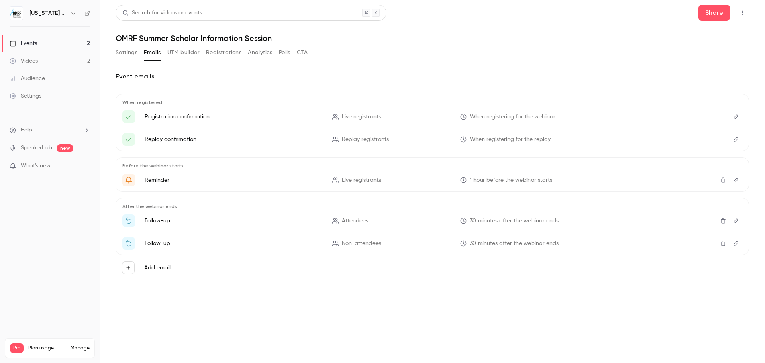
click at [176, 54] on button "UTM builder" at bounding box center [183, 52] width 32 height 13
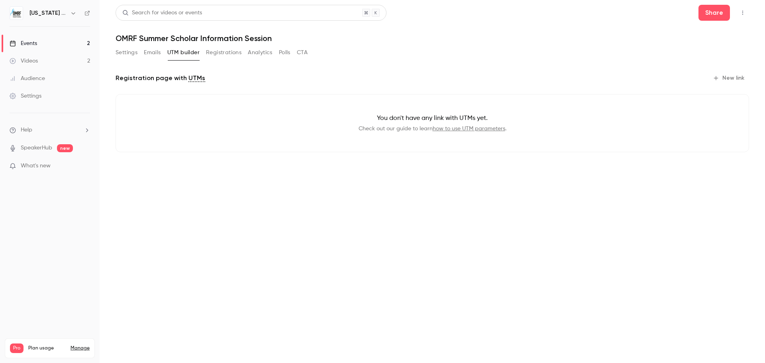
click at [128, 55] on button "Settings" at bounding box center [126, 52] width 22 height 13
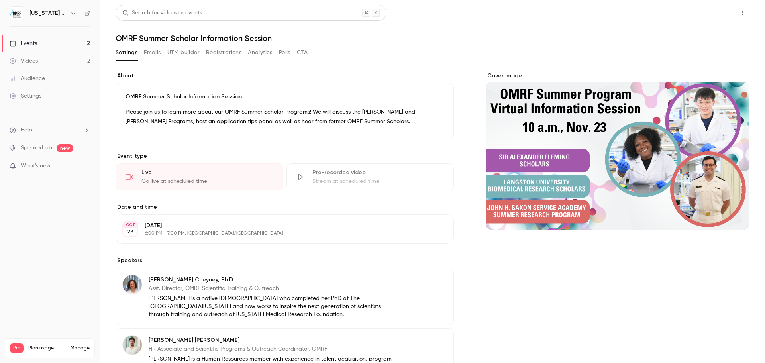
click at [712, 12] on button "Share" at bounding box center [713, 13] width 31 height 16
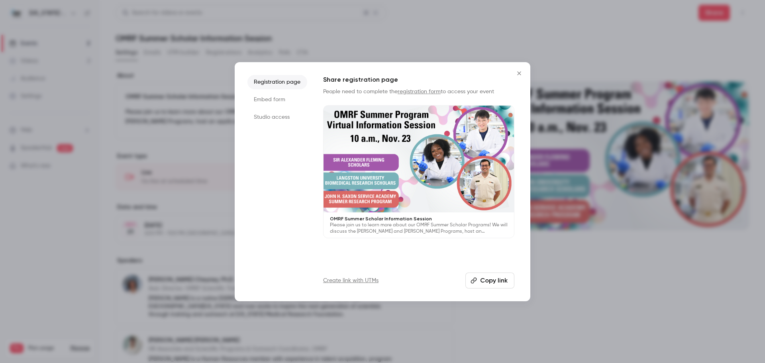
click at [482, 282] on button "Copy link" at bounding box center [489, 280] width 49 height 16
click at [582, 273] on div at bounding box center [382, 181] width 765 height 363
